Goal: Find specific page/section: Find specific page/section

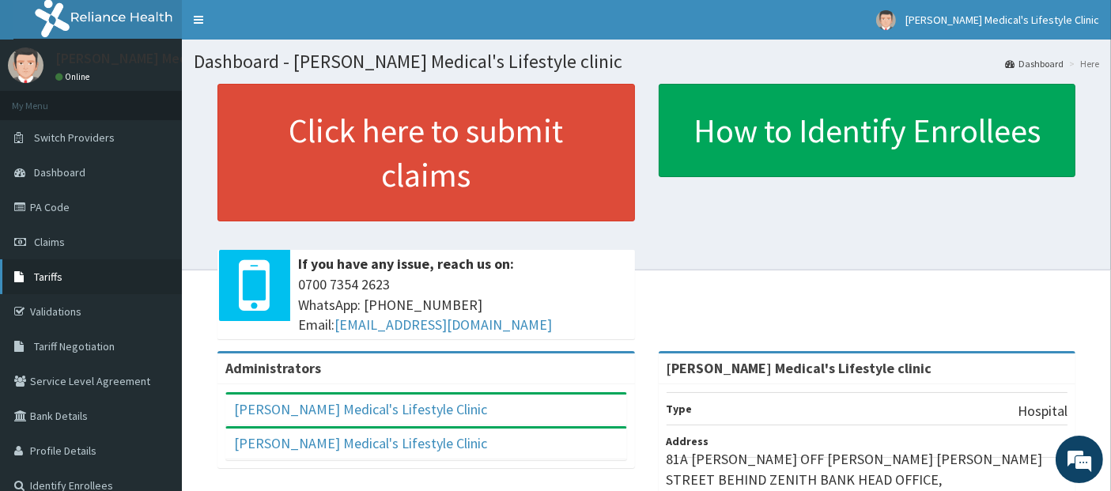
click at [57, 278] on span "Tariffs" at bounding box center [48, 277] width 28 height 14
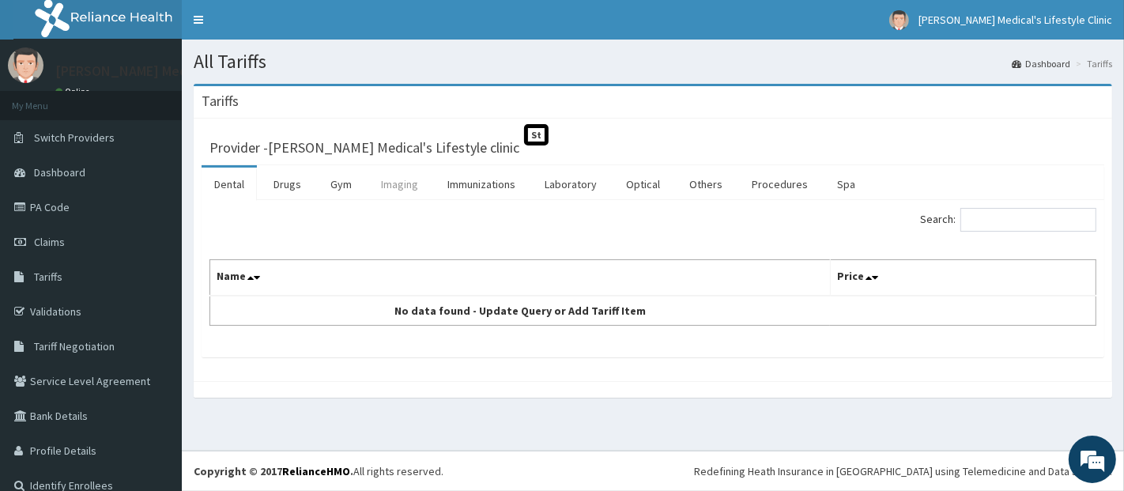
click at [390, 186] on link "Imaging" at bounding box center [399, 184] width 62 height 33
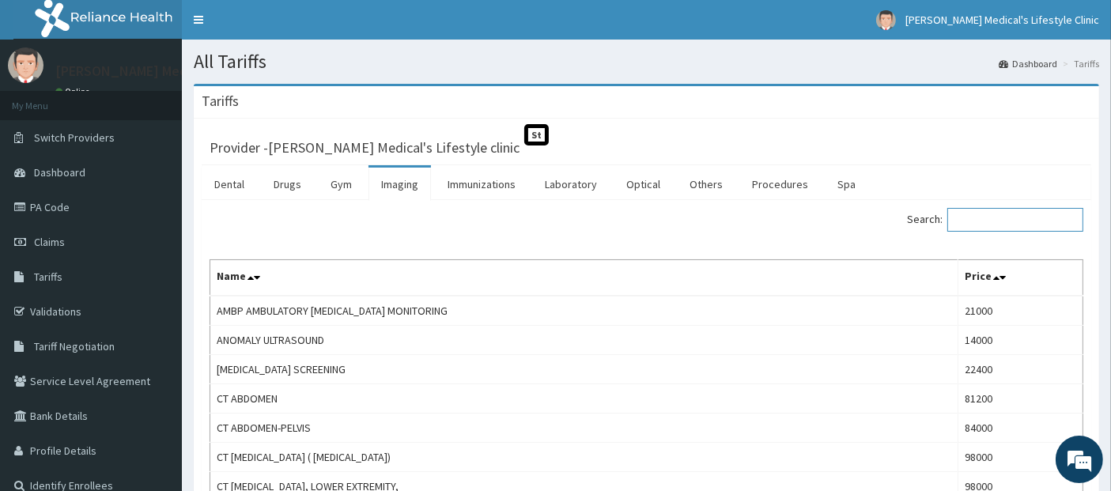
click at [978, 224] on input "Search:" at bounding box center [1015, 220] width 136 height 24
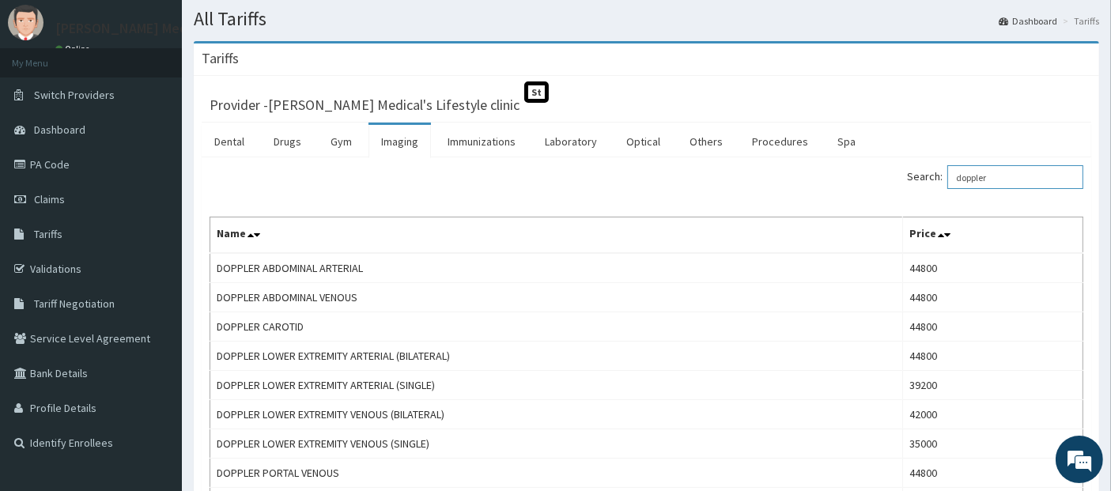
scroll to position [58, 0]
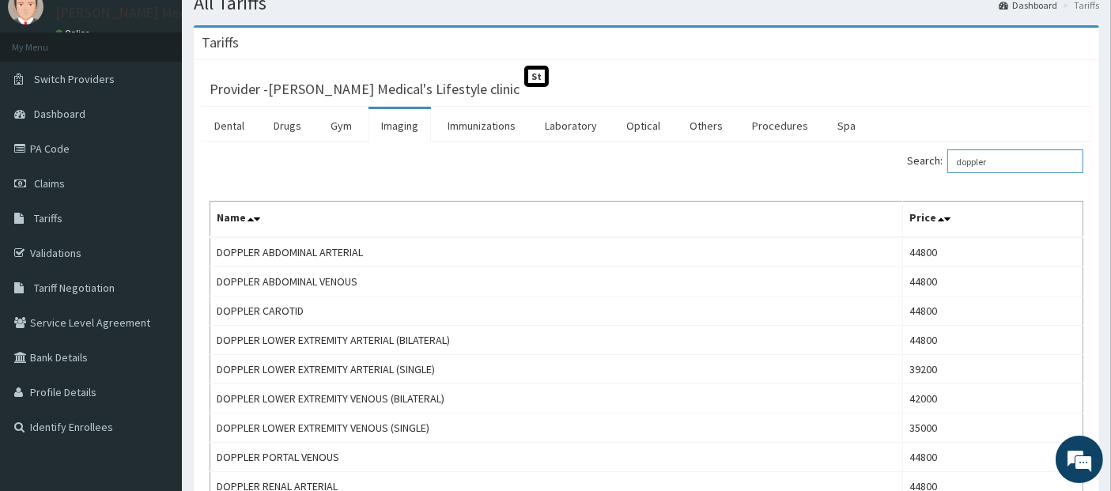
type input "doppler"
click at [85, 160] on link "PA Code" at bounding box center [91, 148] width 182 height 35
